Goal: Check status: Check status

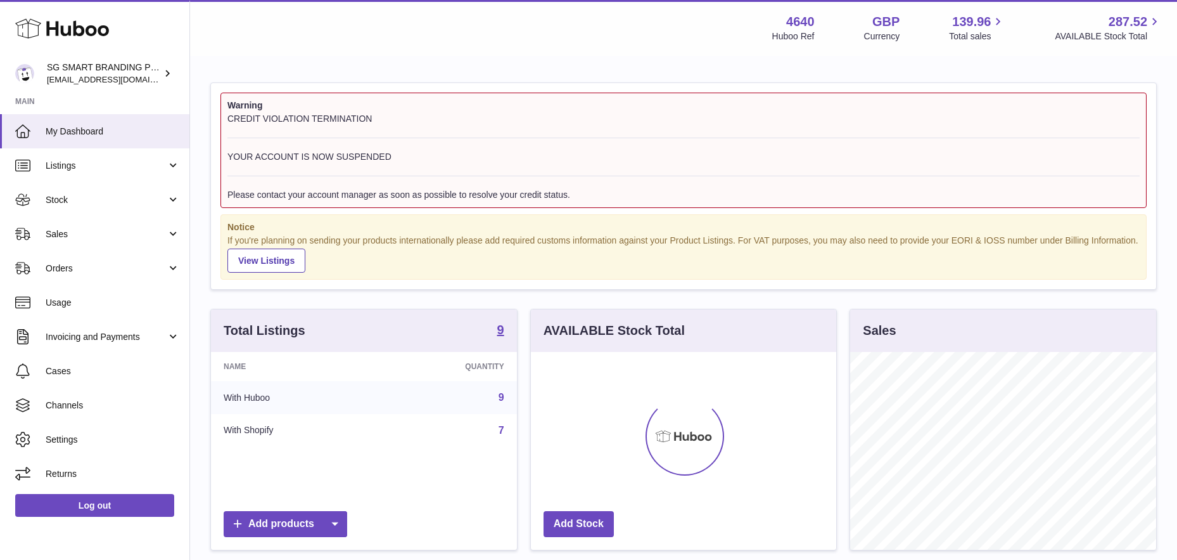
scroll to position [198, 305]
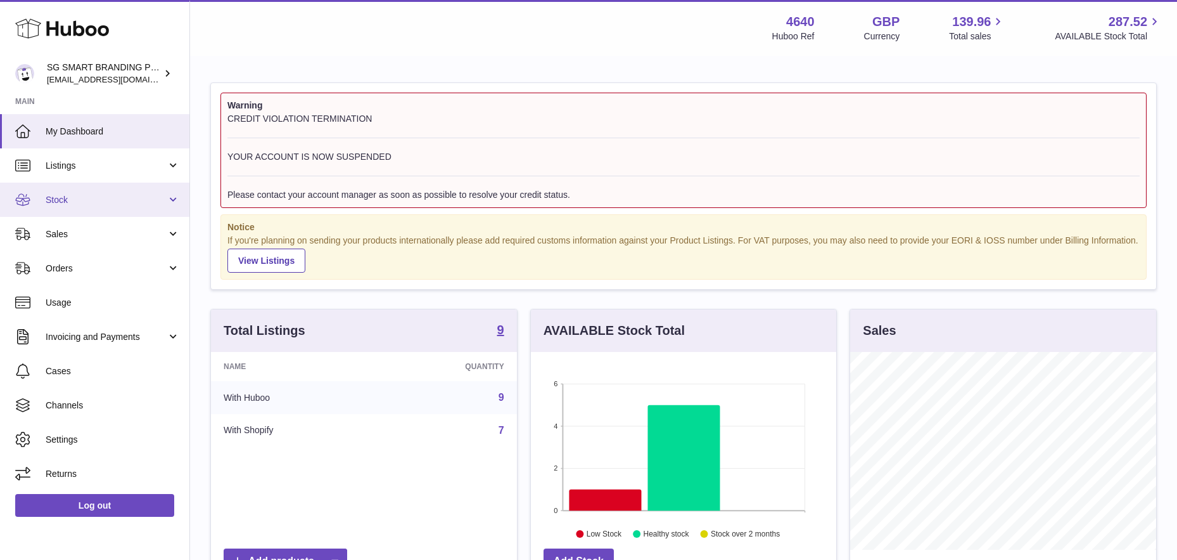
click at [109, 202] on span "Stock" at bounding box center [106, 200] width 121 height 12
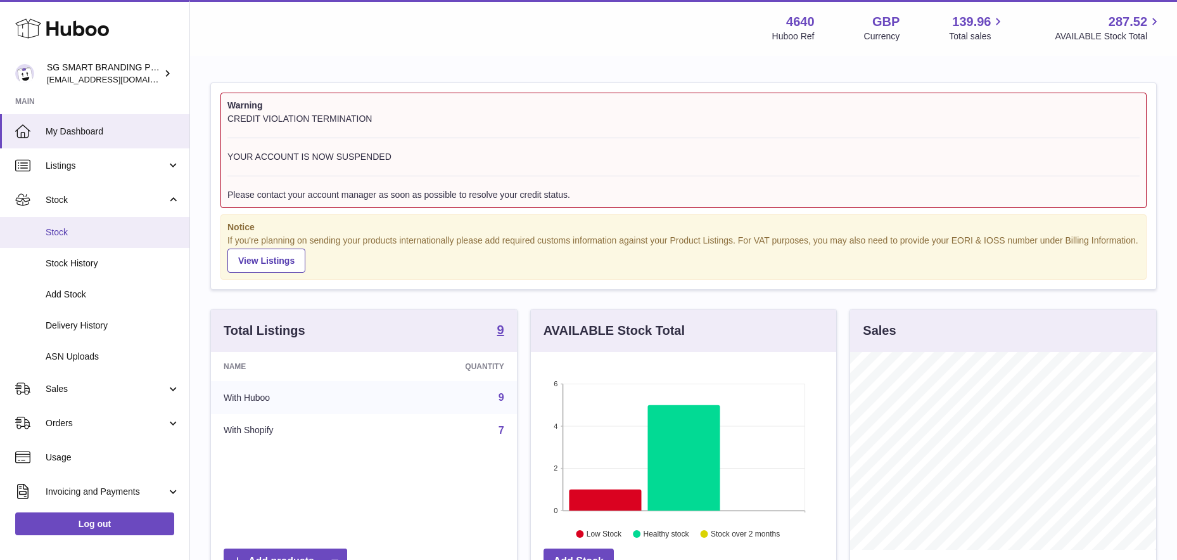
click at [91, 238] on span "Stock" at bounding box center [113, 232] width 134 height 12
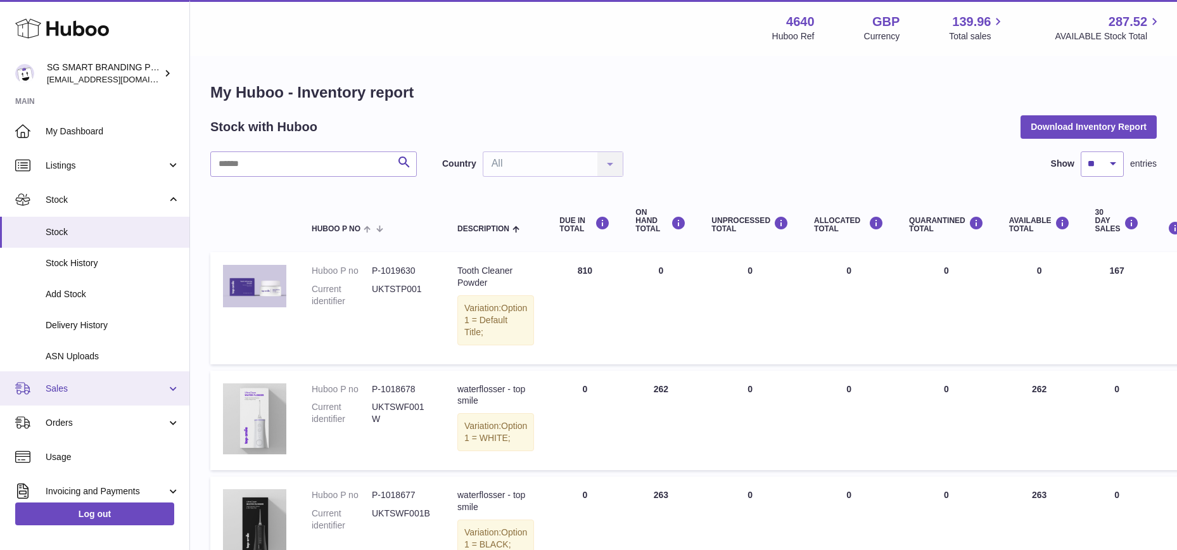
click at [87, 388] on span "Sales" at bounding box center [106, 389] width 121 height 12
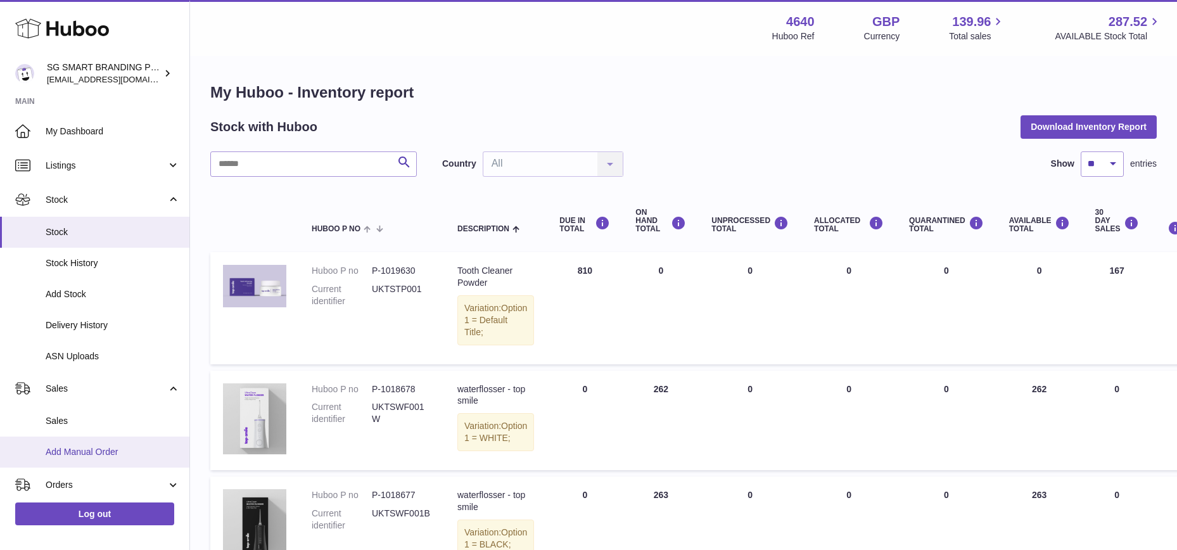
click at [94, 447] on span "Add Manual Order" at bounding box center [113, 452] width 134 height 12
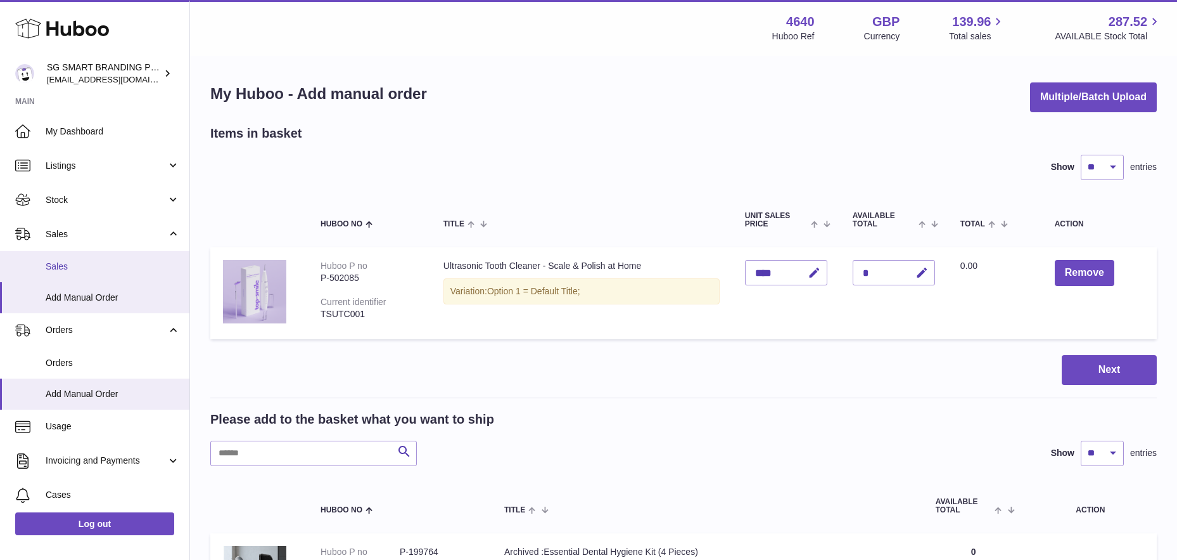
click at [83, 267] on span "Sales" at bounding box center [113, 266] width 134 height 12
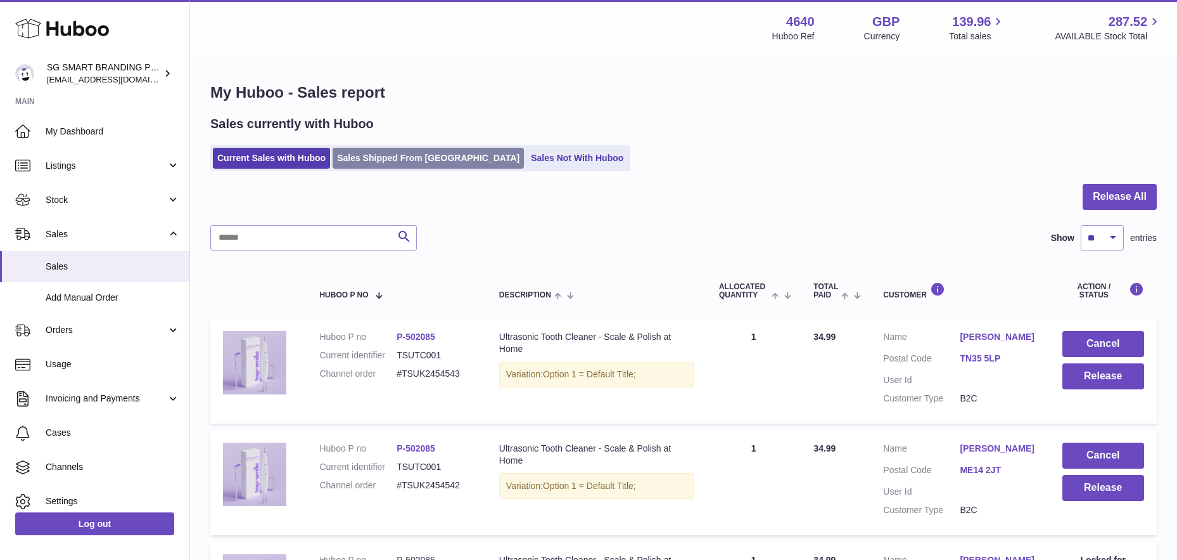
click at [378, 153] on link "Sales Shipped From Huboo" at bounding box center [428, 158] width 191 height 21
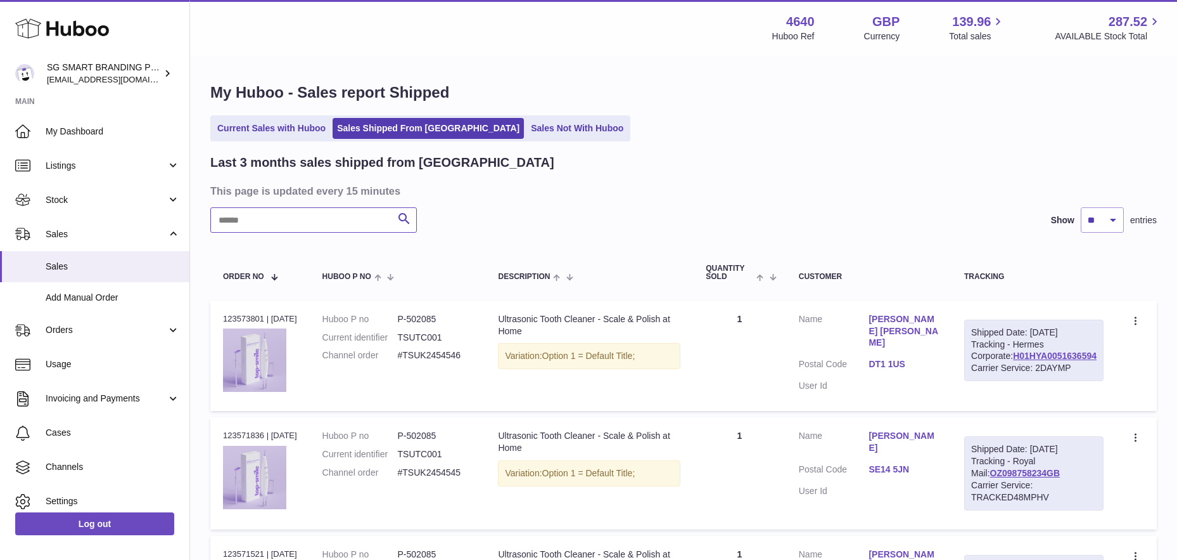
click at [298, 219] on input "text" at bounding box center [313, 219] width 207 height 25
paste input "**********"
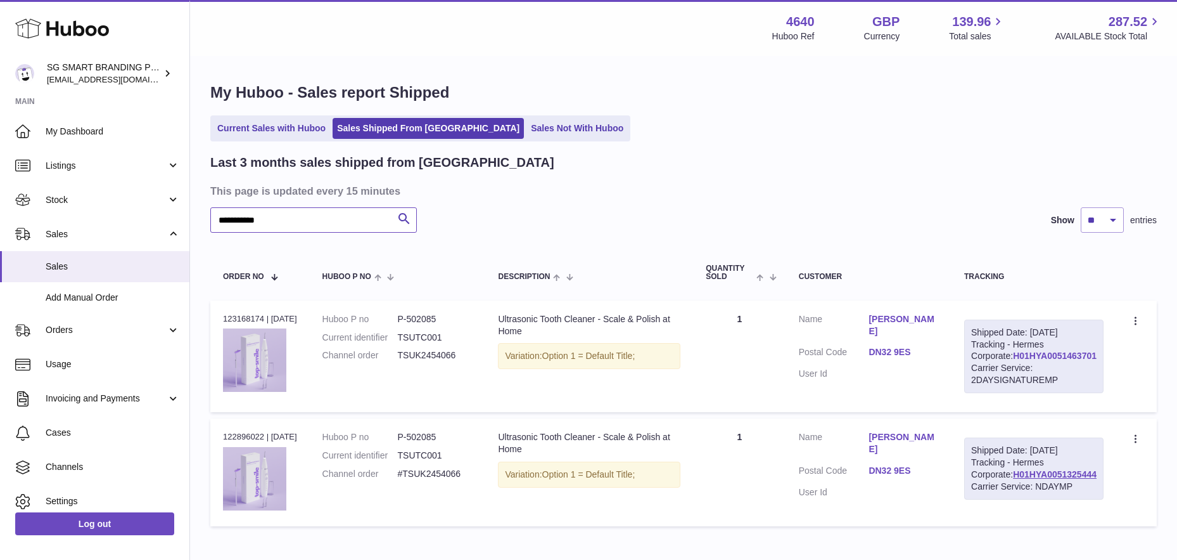
type input "**********"
click at [1040, 361] on link "H01HYA0051463701" at bounding box center [1055, 355] width 84 height 10
